Goal: Information Seeking & Learning: Understand process/instructions

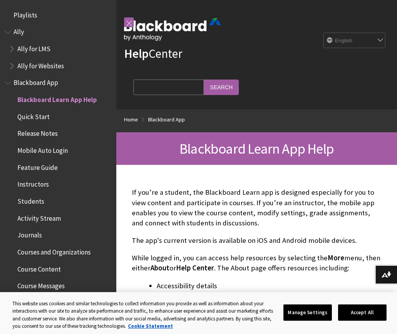
scroll to position [80, 0]
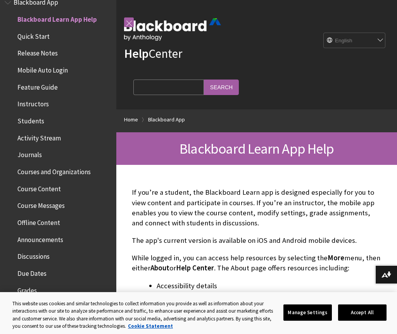
click at [160, 90] on input "Search Query" at bounding box center [168, 86] width 71 height 15
type input "Forgot password"
click at [204, 87] on input "Search" at bounding box center [221, 86] width 35 height 15
click at [204, 90] on input "Search" at bounding box center [221, 86] width 35 height 15
